Goal: Transaction & Acquisition: Purchase product/service

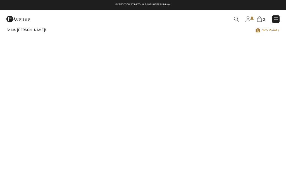
checkbox input "true"
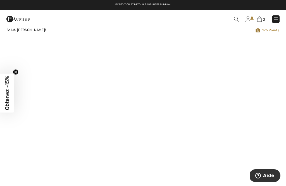
click at [274, 18] on img at bounding box center [277, 20] width 6 height 6
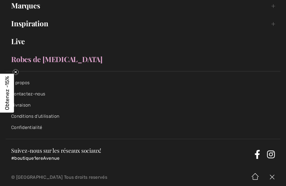
scroll to position [110, 0]
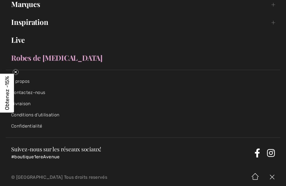
click at [34, 60] on link "Robes de [MEDICAL_DATA]" at bounding box center [143, 58] width 275 height 12
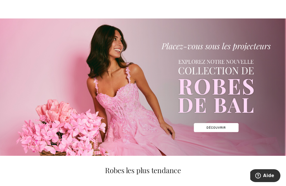
scroll to position [10, 0]
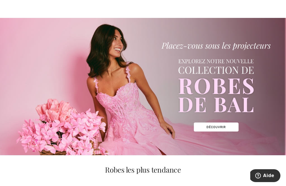
click at [215, 125] on img at bounding box center [143, 86] width 286 height 137
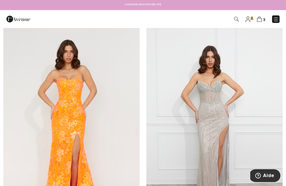
scroll to position [2478, 0]
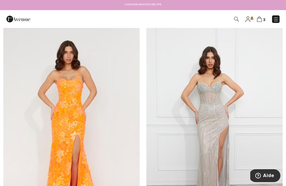
click at [279, 20] on img at bounding box center [277, 20] width 6 height 6
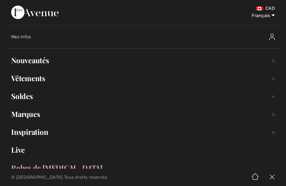
click at [7, 149] on link "Live" at bounding box center [143, 150] width 275 height 12
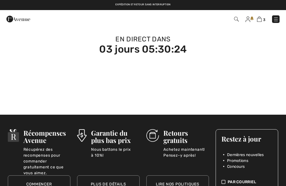
checkbox input "true"
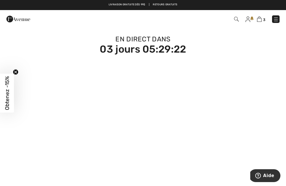
click at [275, 18] on img at bounding box center [277, 20] width 6 height 6
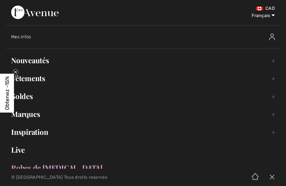
click at [28, 115] on link "Marques Open submenu" at bounding box center [143, 114] width 275 height 12
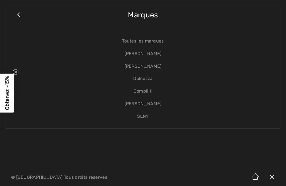
click at [132, 103] on link "[PERSON_NAME]" at bounding box center [143, 104] width 264 height 13
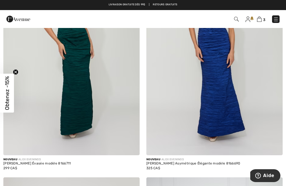
scroll to position [218, 0]
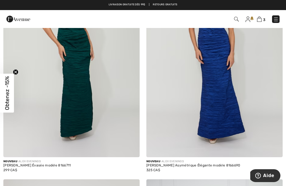
click at [71, 114] on img at bounding box center [71, 54] width 137 height 205
